Goal: Task Accomplishment & Management: Manage account settings

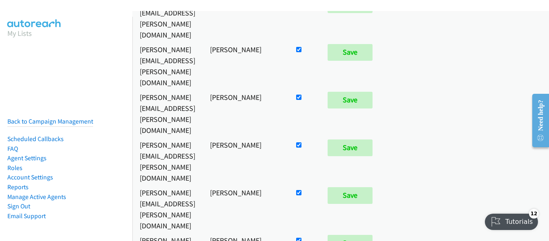
scroll to position [204, 0]
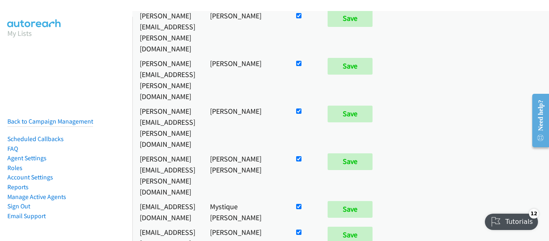
checkbox input "false"
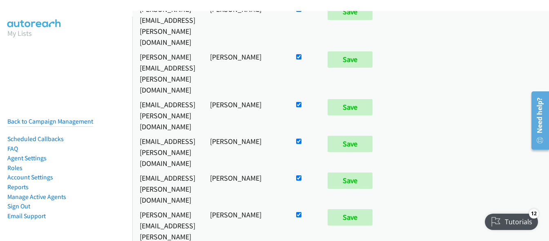
scroll to position [1062, 0]
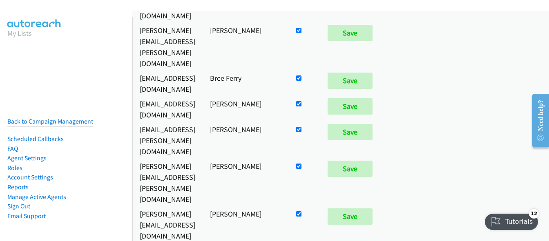
scroll to position [3904, 0]
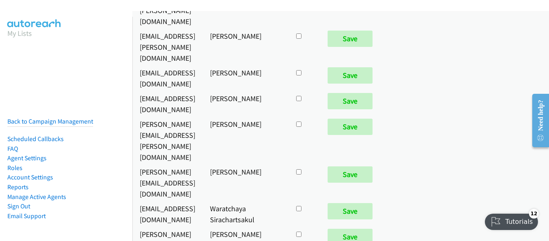
checkbox input "true"
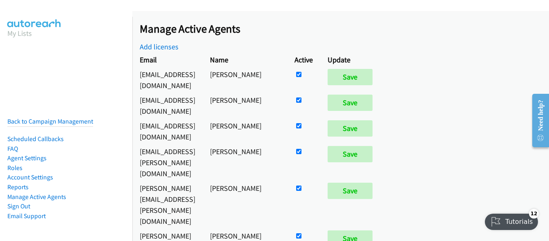
scroll to position [1505, 0]
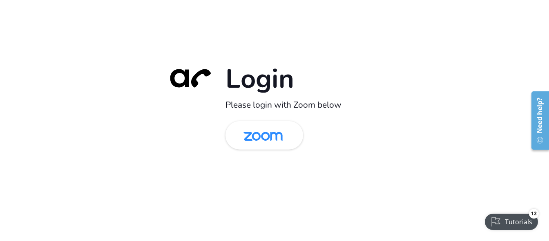
drag, startPoint x: 9, startPoint y: 49, endPoint x: 16, endPoint y: 43, distance: 9.3
click at [9, 49] on div "Login Please login with Zoom below" at bounding box center [274, 120] width 549 height 241
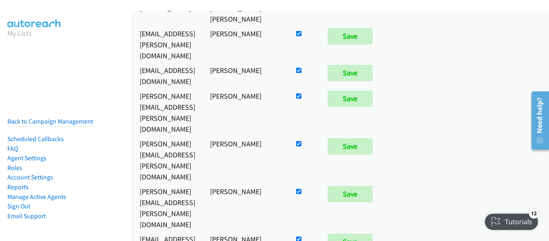
click at [43, 75] on nav "My Lists Back to Campaign Management Scheduled Callbacks FAQ Agent Settings Rol…" at bounding box center [66, 137] width 133 height 241
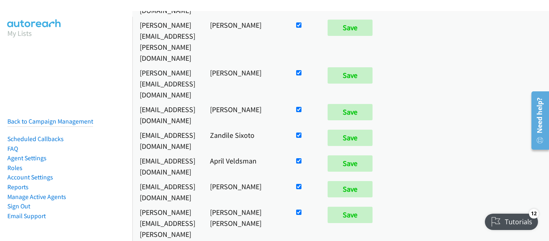
scroll to position [245, 0]
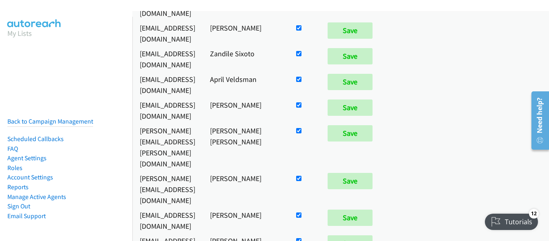
click at [301, 128] on input "checkbox" at bounding box center [298, 130] width 5 height 5
checkbox input "false"
click at [383, 123] on td "Save" at bounding box center [351, 147] width 63 height 48
click at [372, 125] on input "Save" at bounding box center [349, 133] width 45 height 16
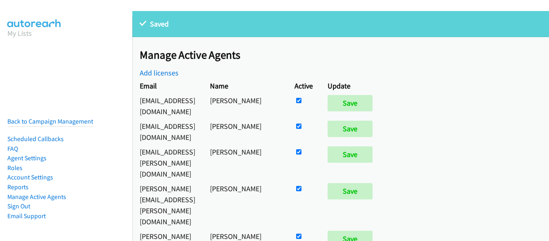
scroll to position [1230, 0]
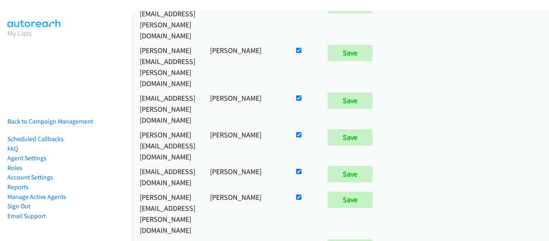
checkbox input "true"
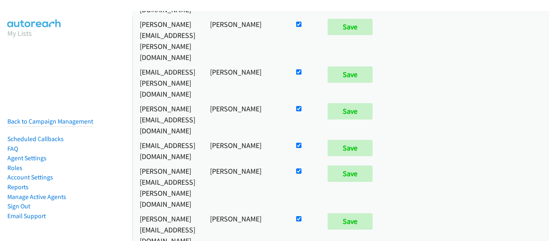
scroll to position [1204, 0]
